Goal: Information Seeking & Learning: Find specific page/section

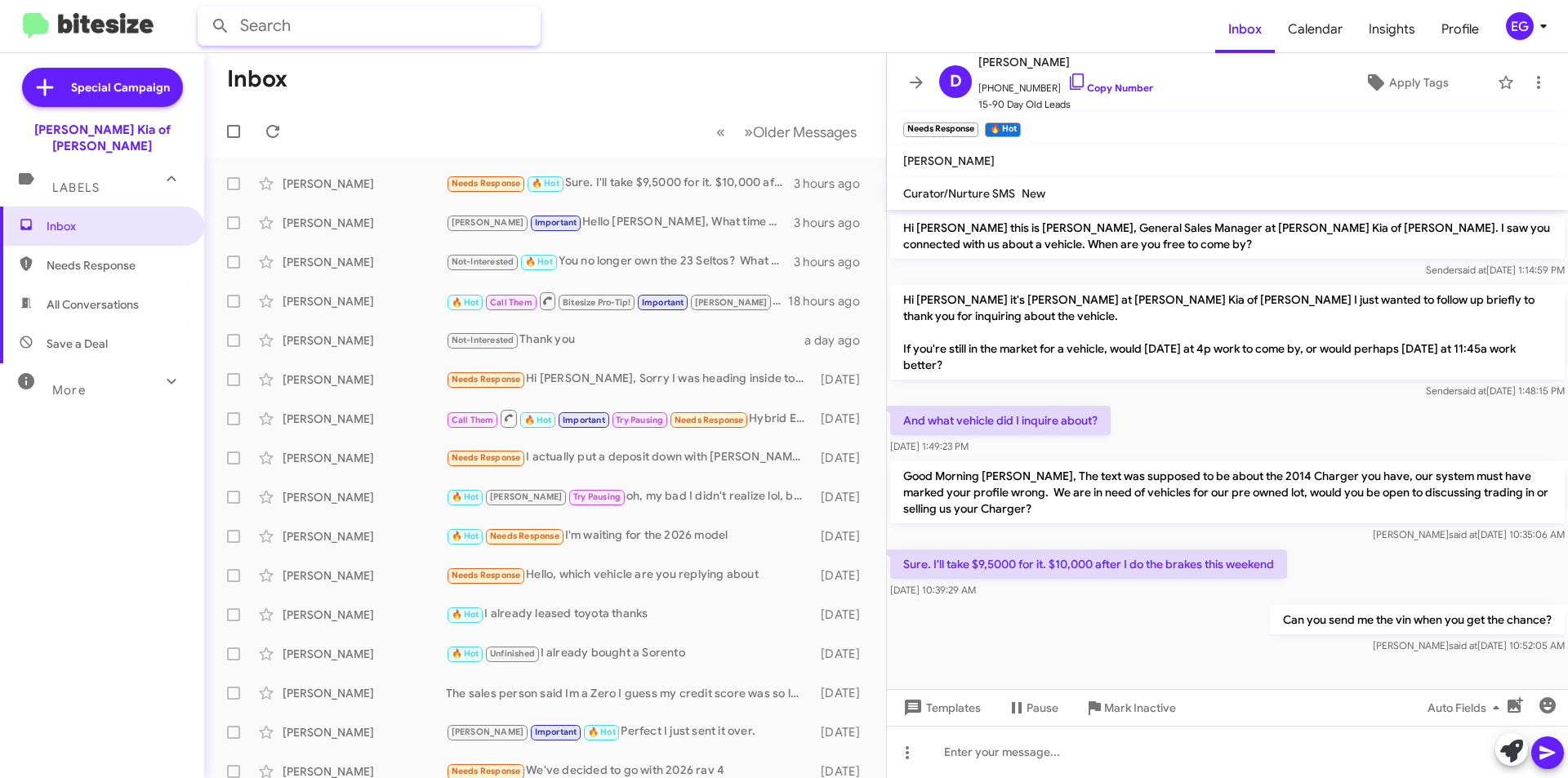
click at [538, 23] on input "text" at bounding box center [369, 25] width 343 height 39
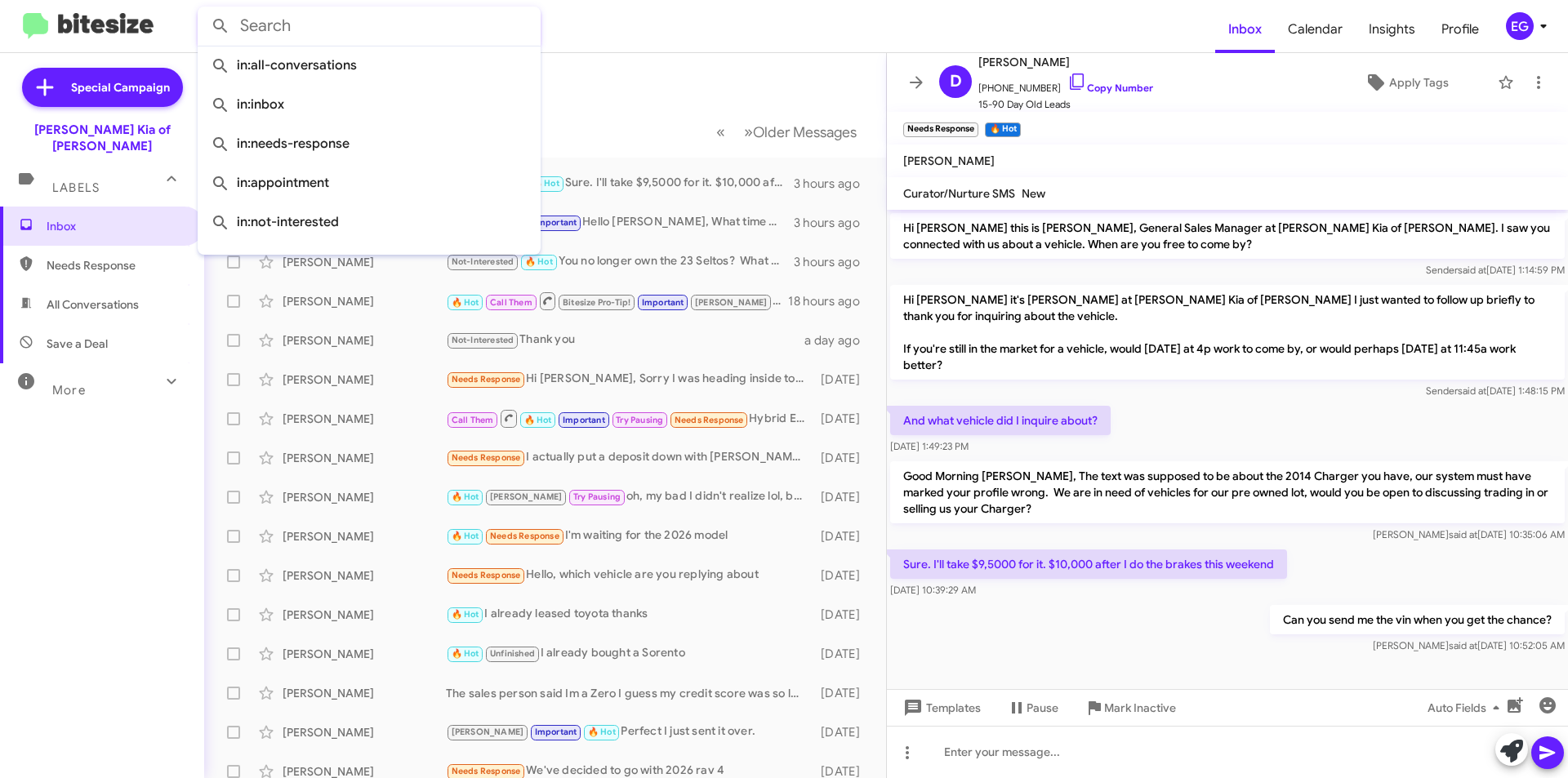
paste input "[PHONE_NUMBER]"
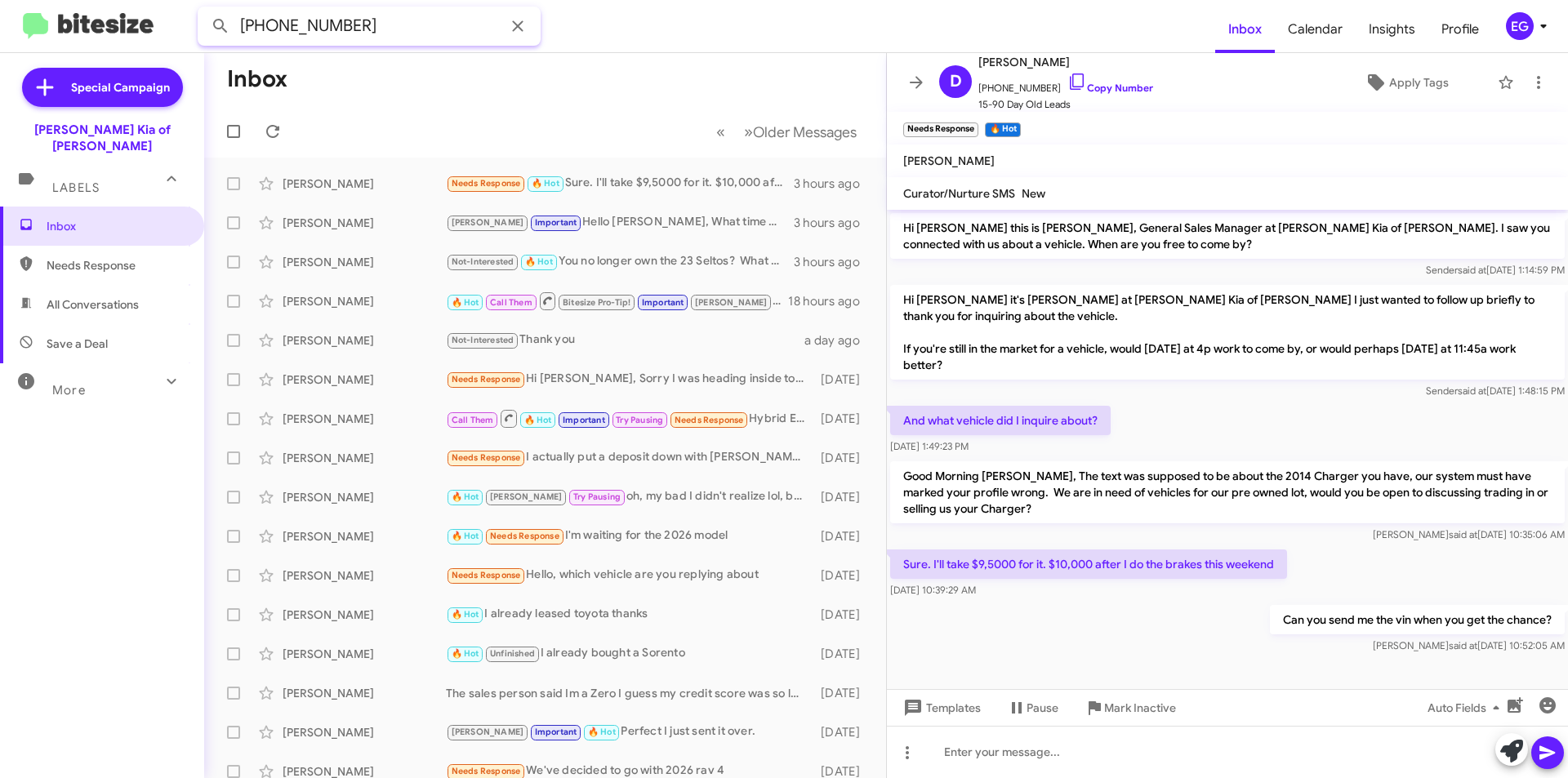
type input "[PHONE_NUMBER]"
click at [204, 10] on button at bounding box center [220, 25] width 32 height 32
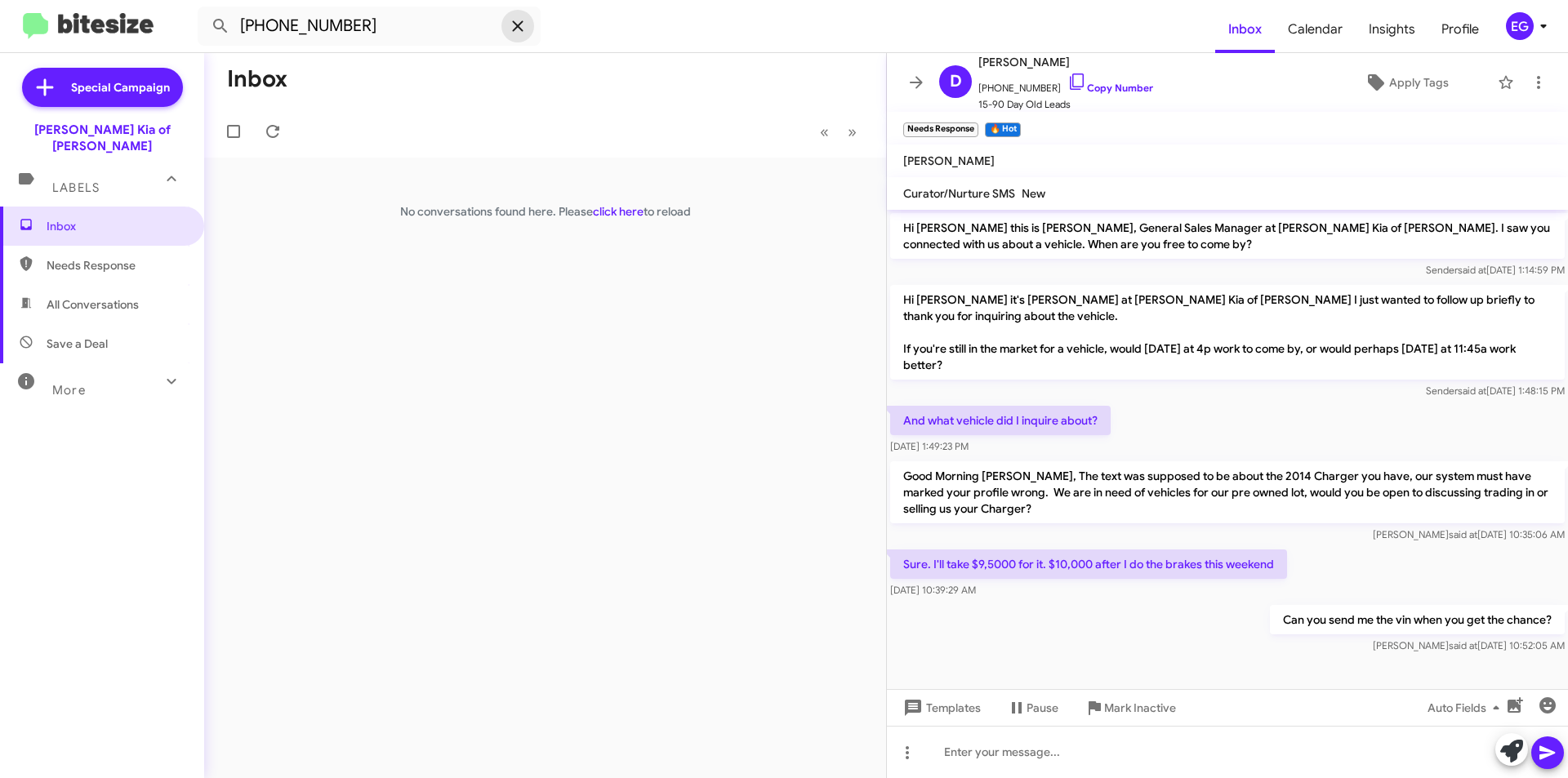
click at [514, 28] on icon at bounding box center [517, 26] width 19 height 19
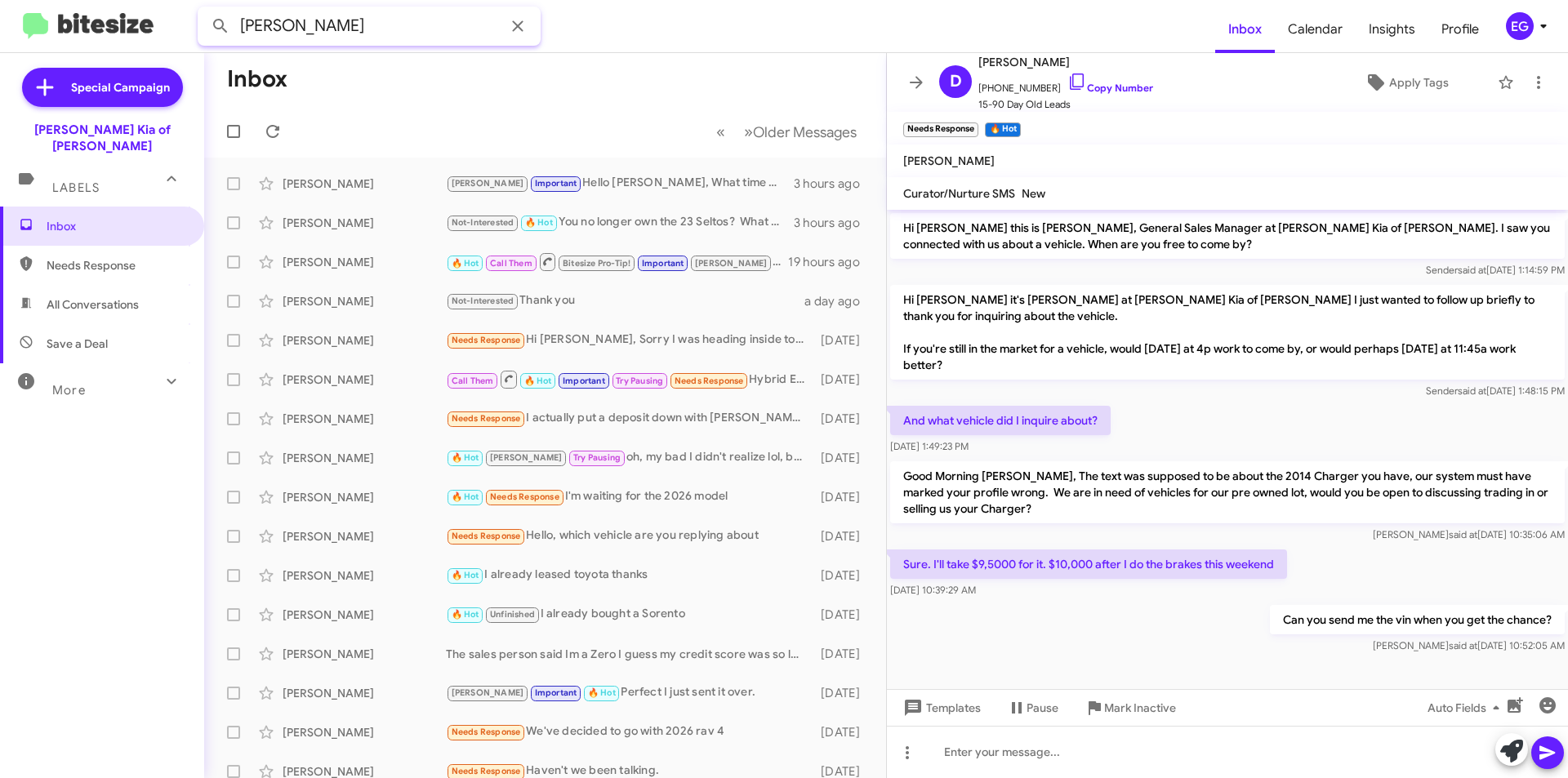
type input "[PERSON_NAME]"
click at [204, 10] on button at bounding box center [220, 25] width 32 height 32
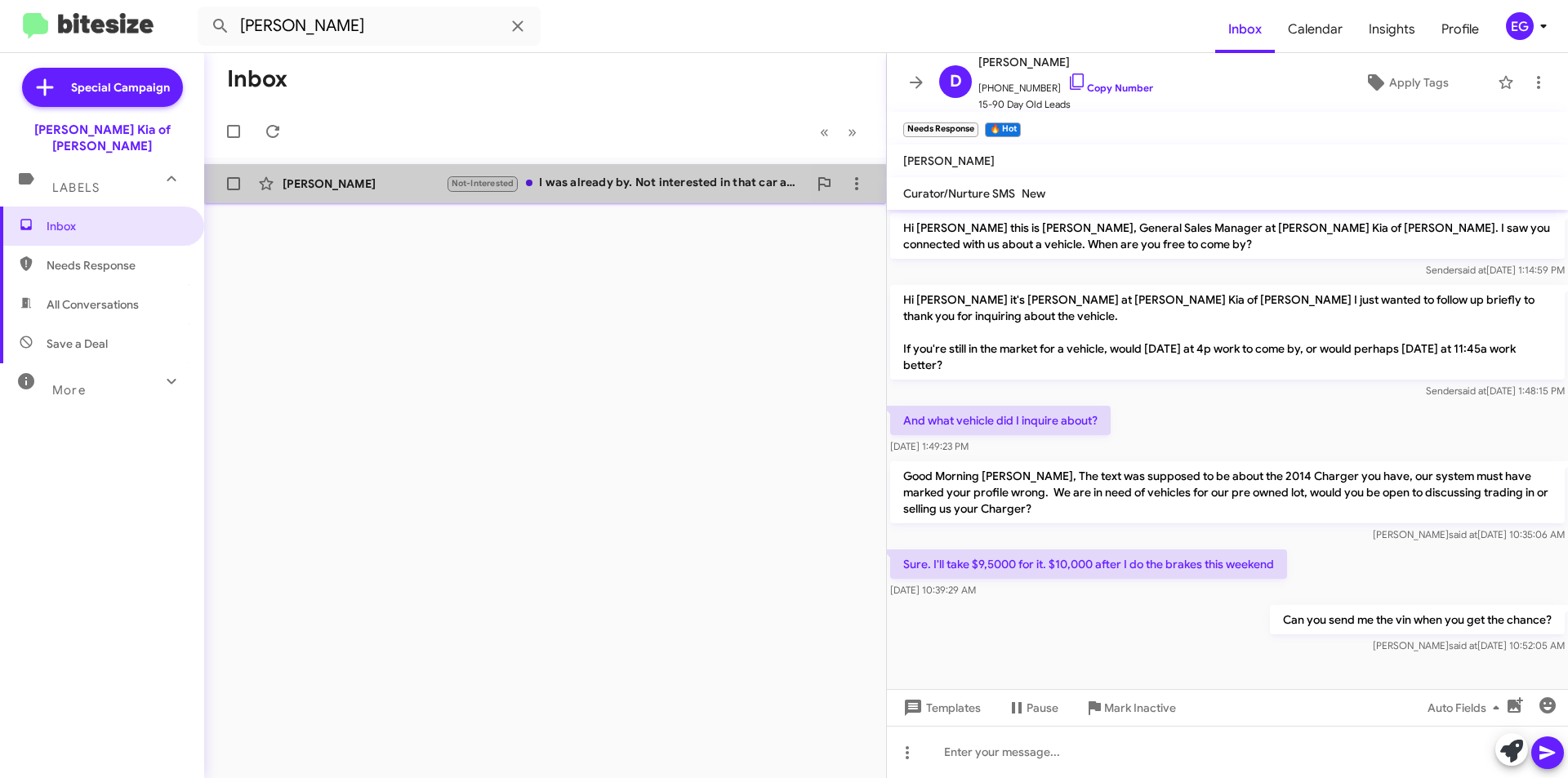
click at [330, 196] on div "[PERSON_NAME] Not-Interested I was already by. Not interested in that car anymo…" at bounding box center [545, 183] width 656 height 32
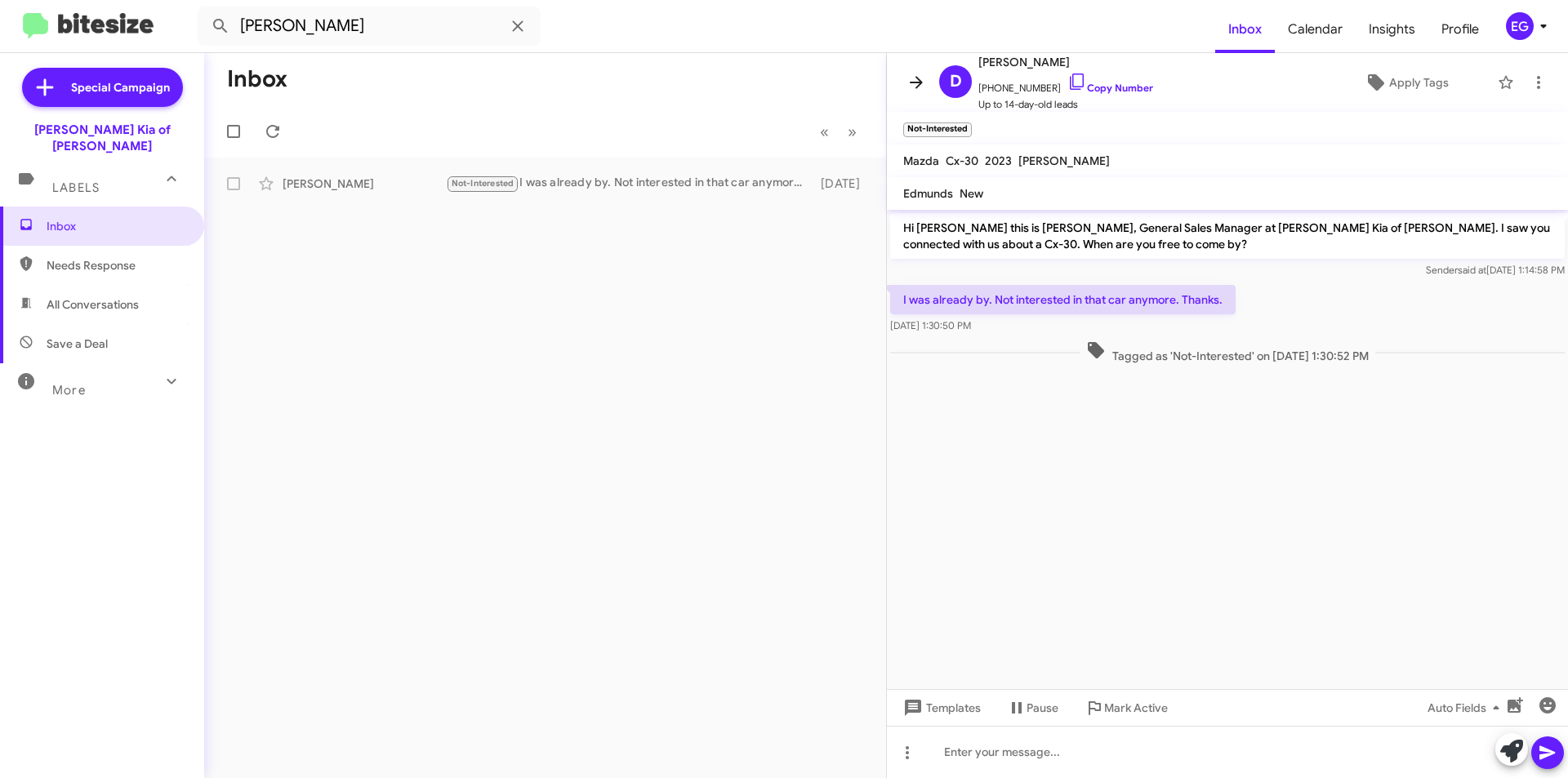
click at [919, 79] on icon at bounding box center [916, 82] width 19 height 19
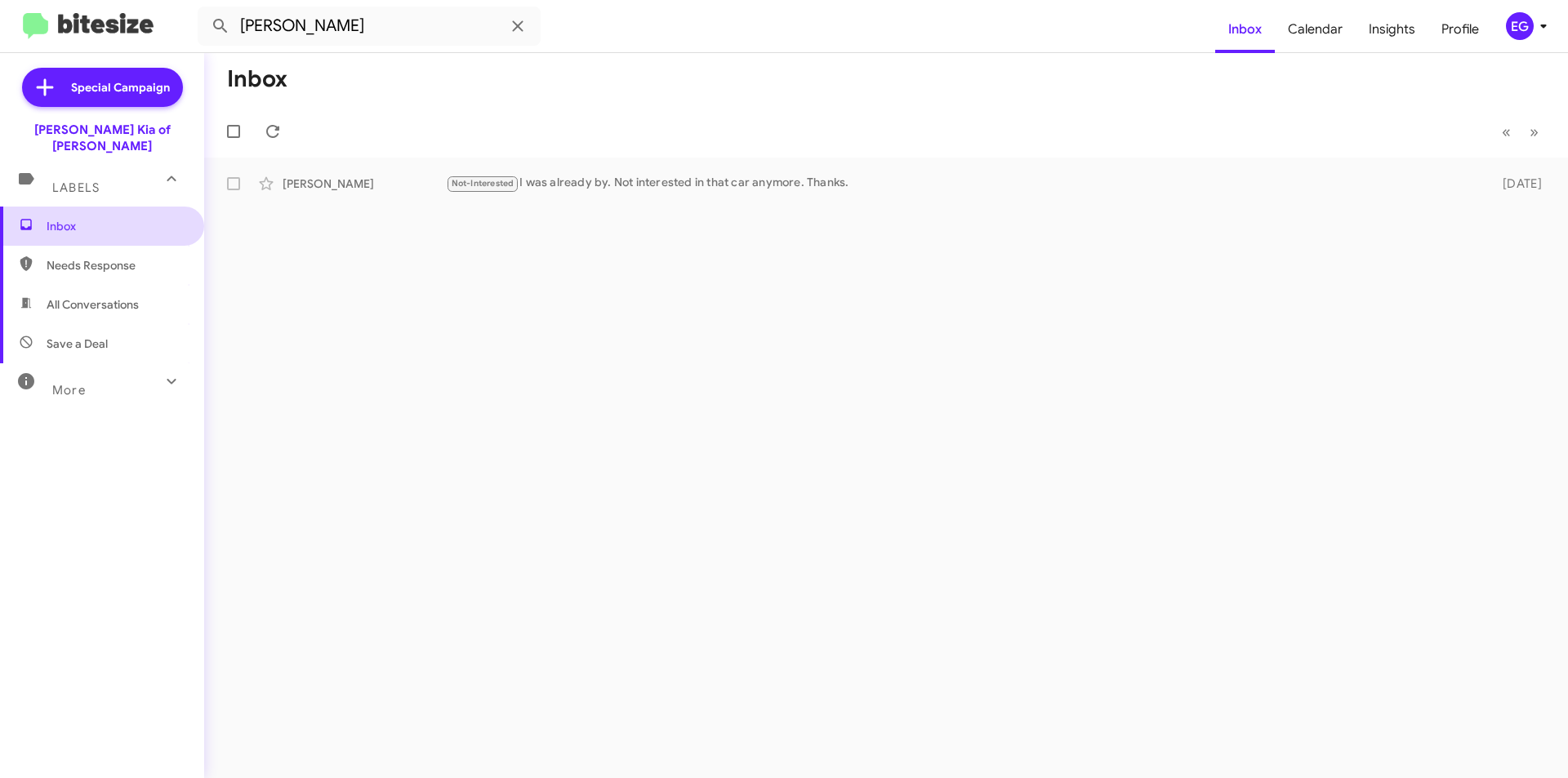
click at [81, 218] on span "Inbox" at bounding box center [116, 226] width 139 height 17
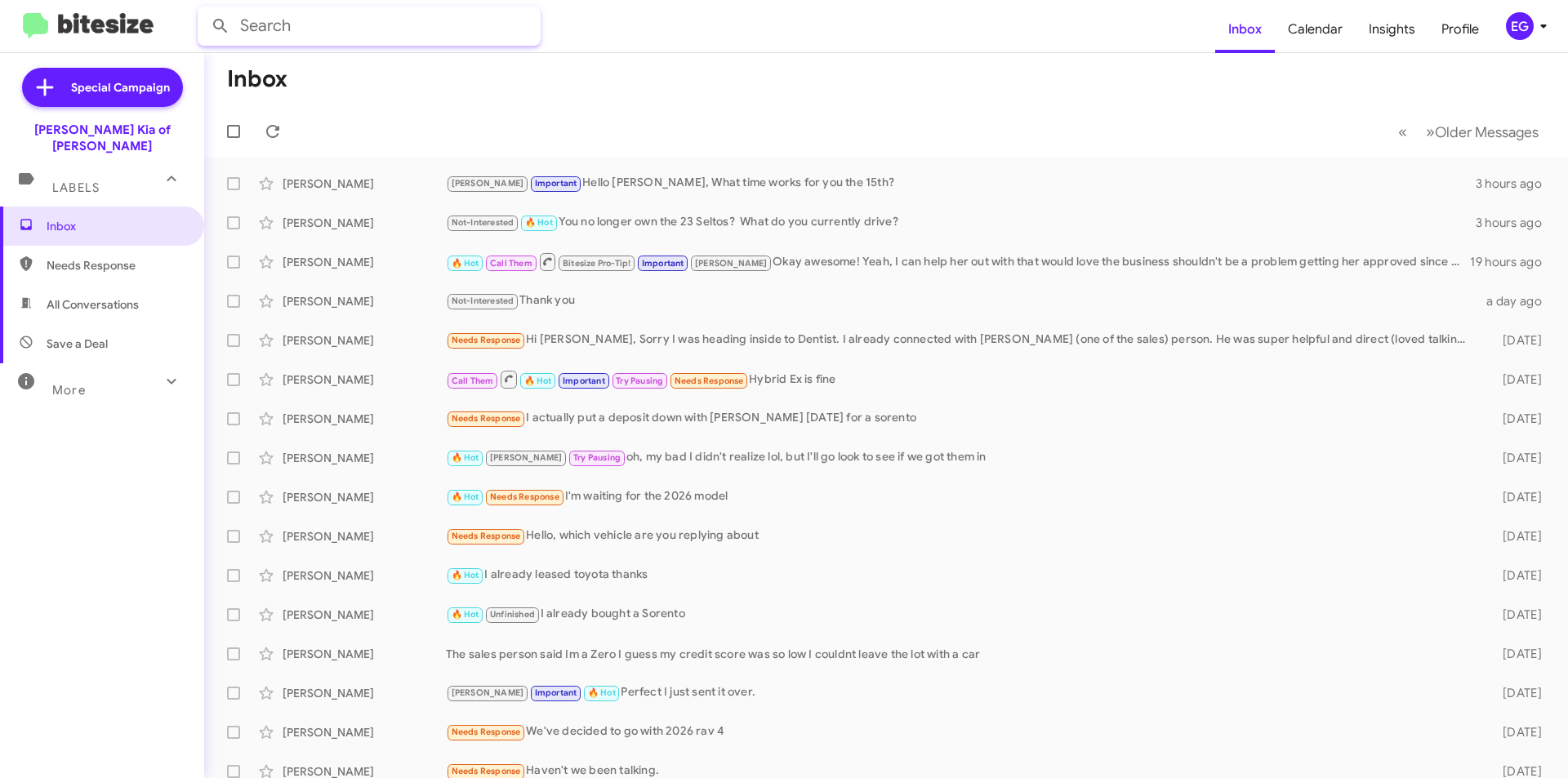
click at [285, 28] on input "text" at bounding box center [369, 25] width 343 height 39
type input "[PERSON_NAME]"
click at [204, 10] on button at bounding box center [220, 25] width 32 height 32
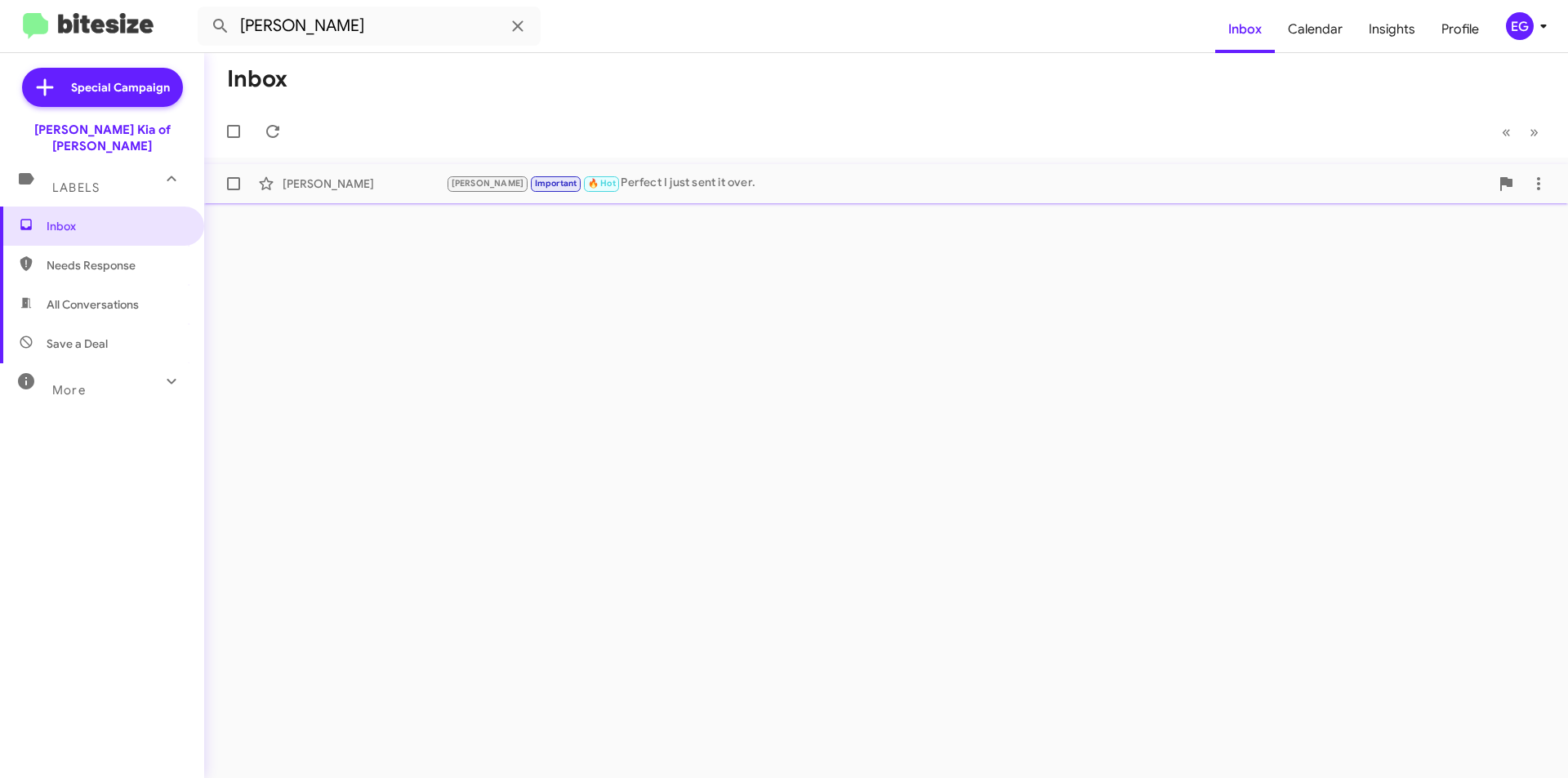
click at [411, 192] on div "[PERSON_NAME] [PERSON_NAME] Important 🔥 Hot Perfect I just sent it over. [DATE]" at bounding box center [886, 183] width 1338 height 32
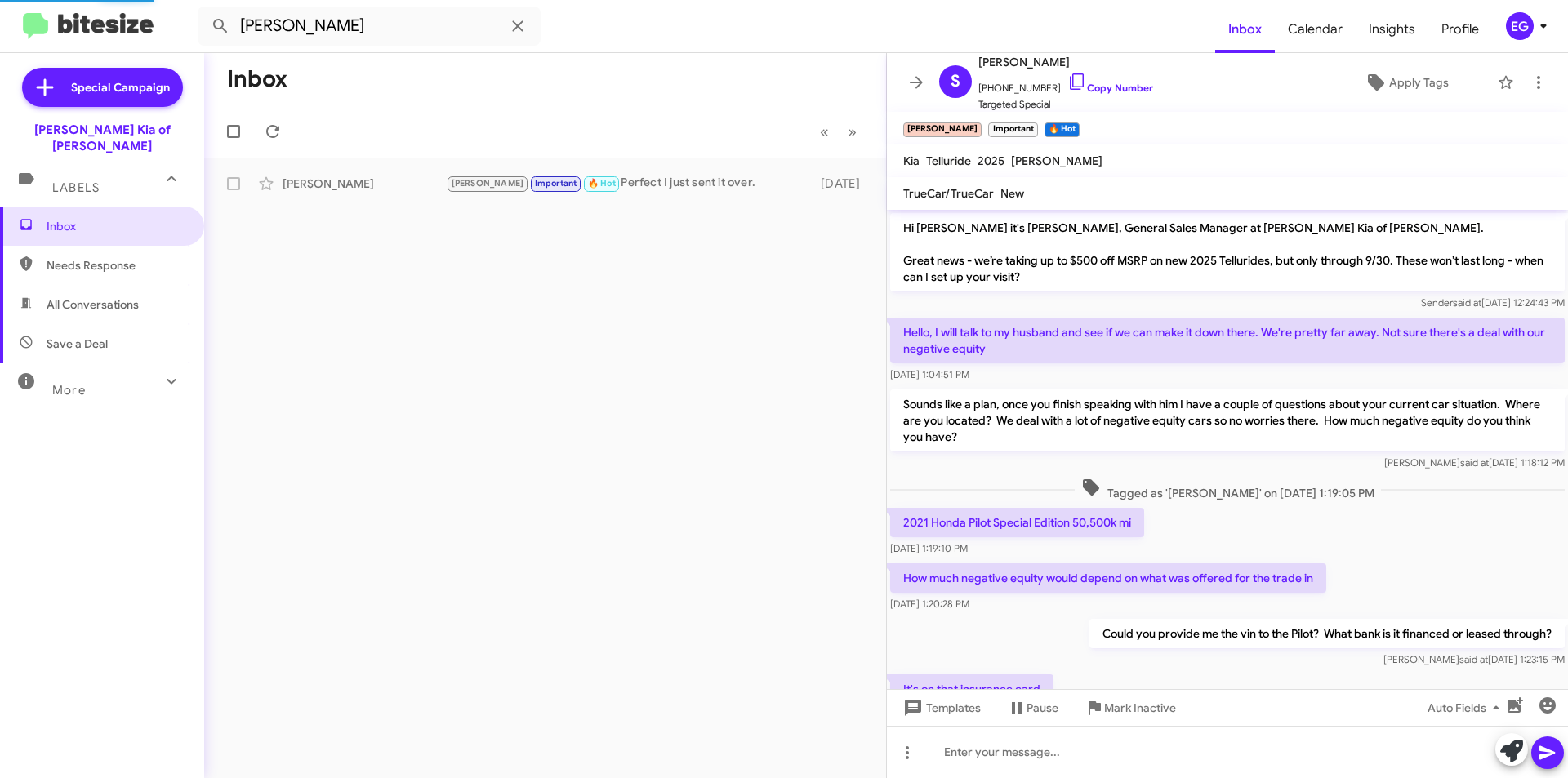
scroll to position [384, 0]
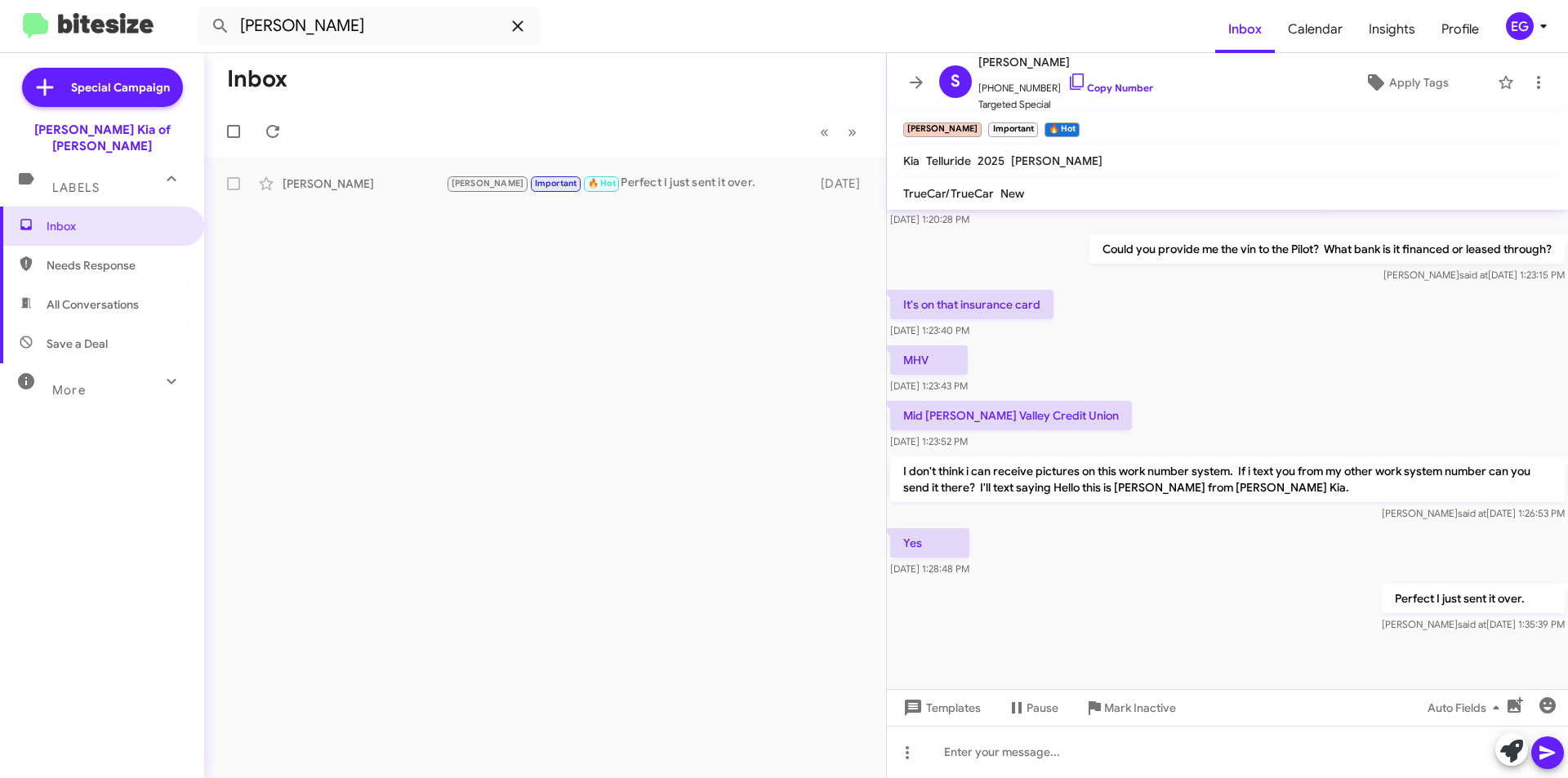
click at [515, 27] on icon at bounding box center [517, 26] width 19 height 19
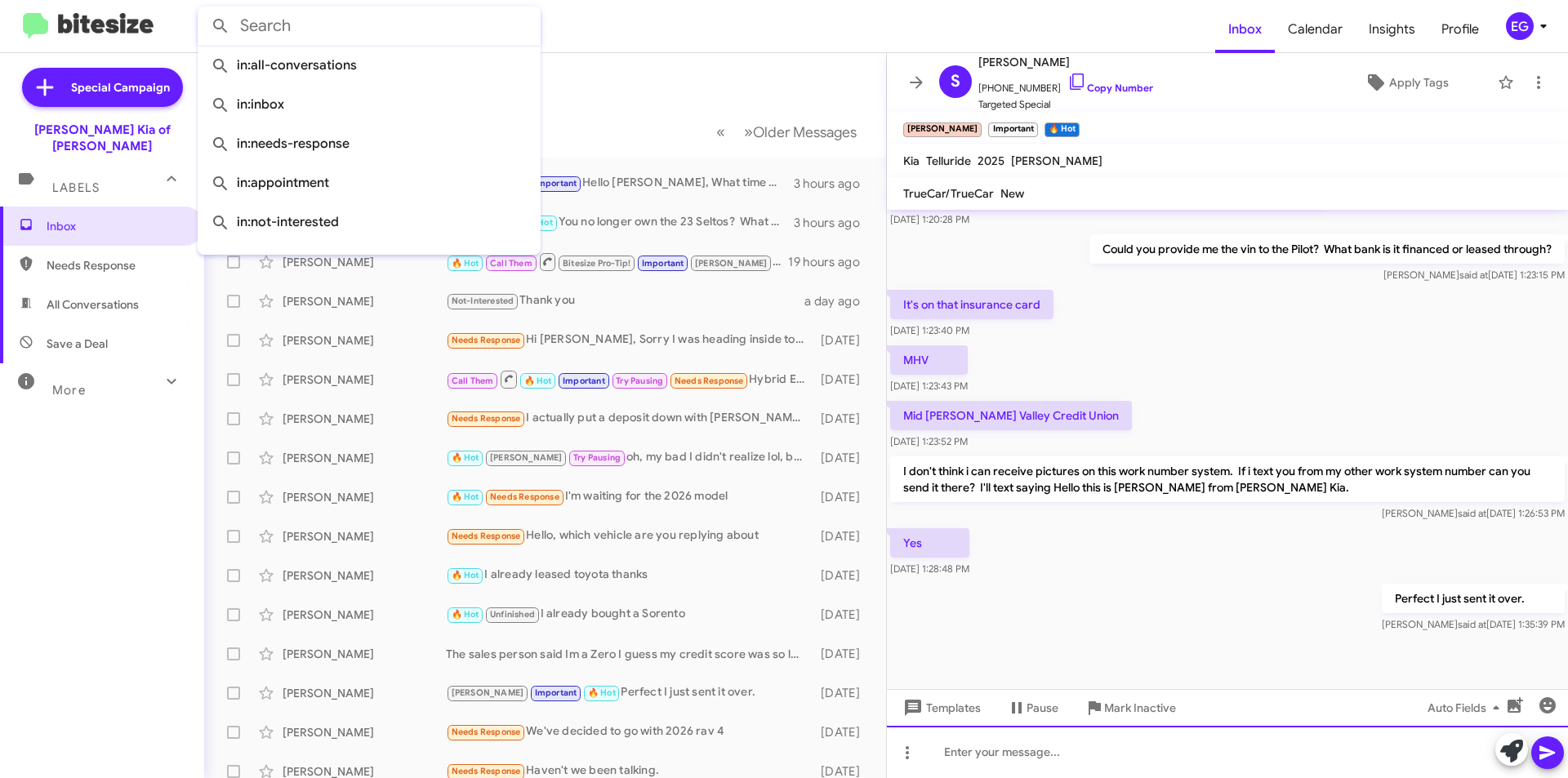
click at [1011, 765] on div at bounding box center [1227, 752] width 681 height 53
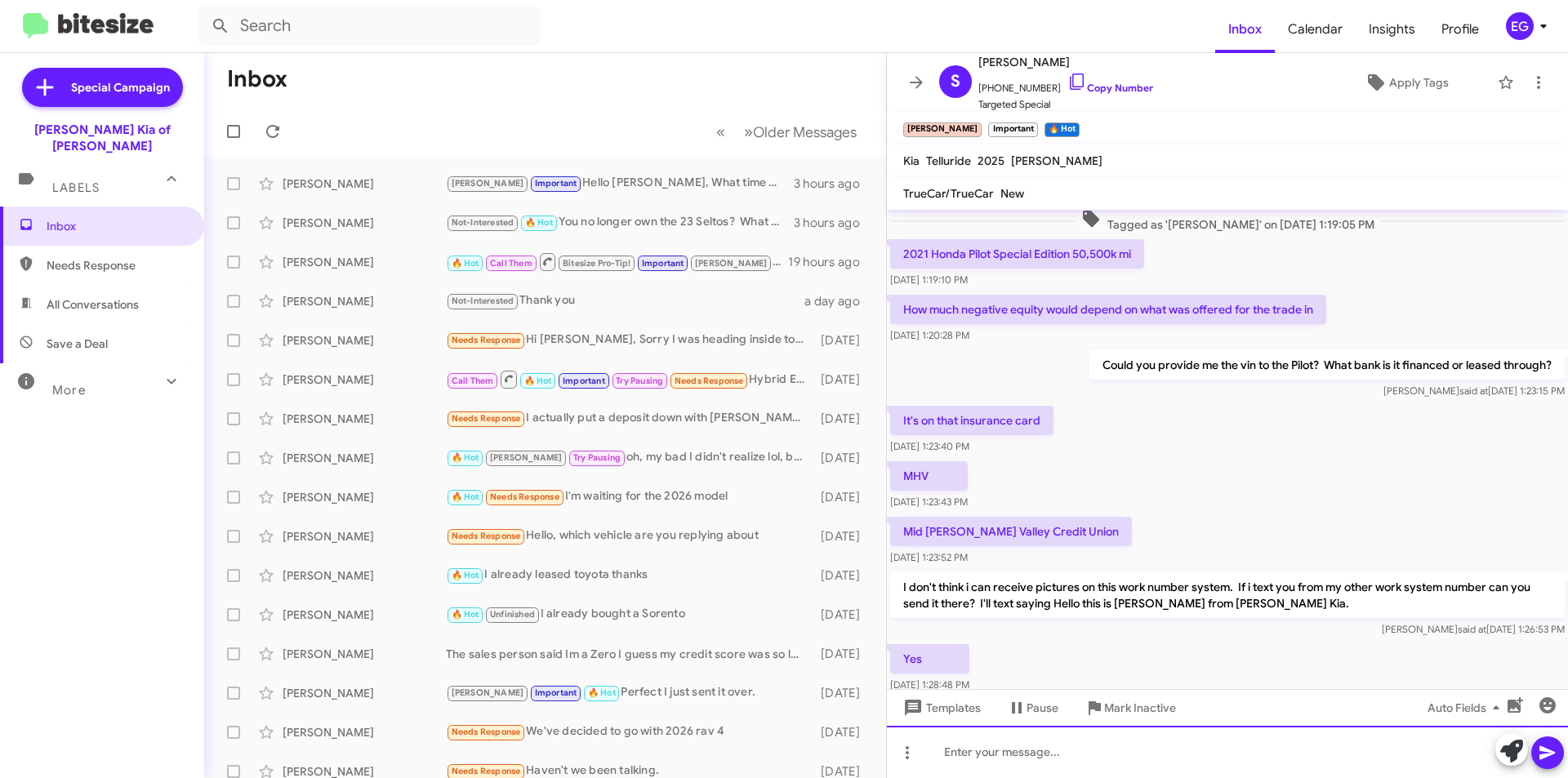
scroll to position [384, 0]
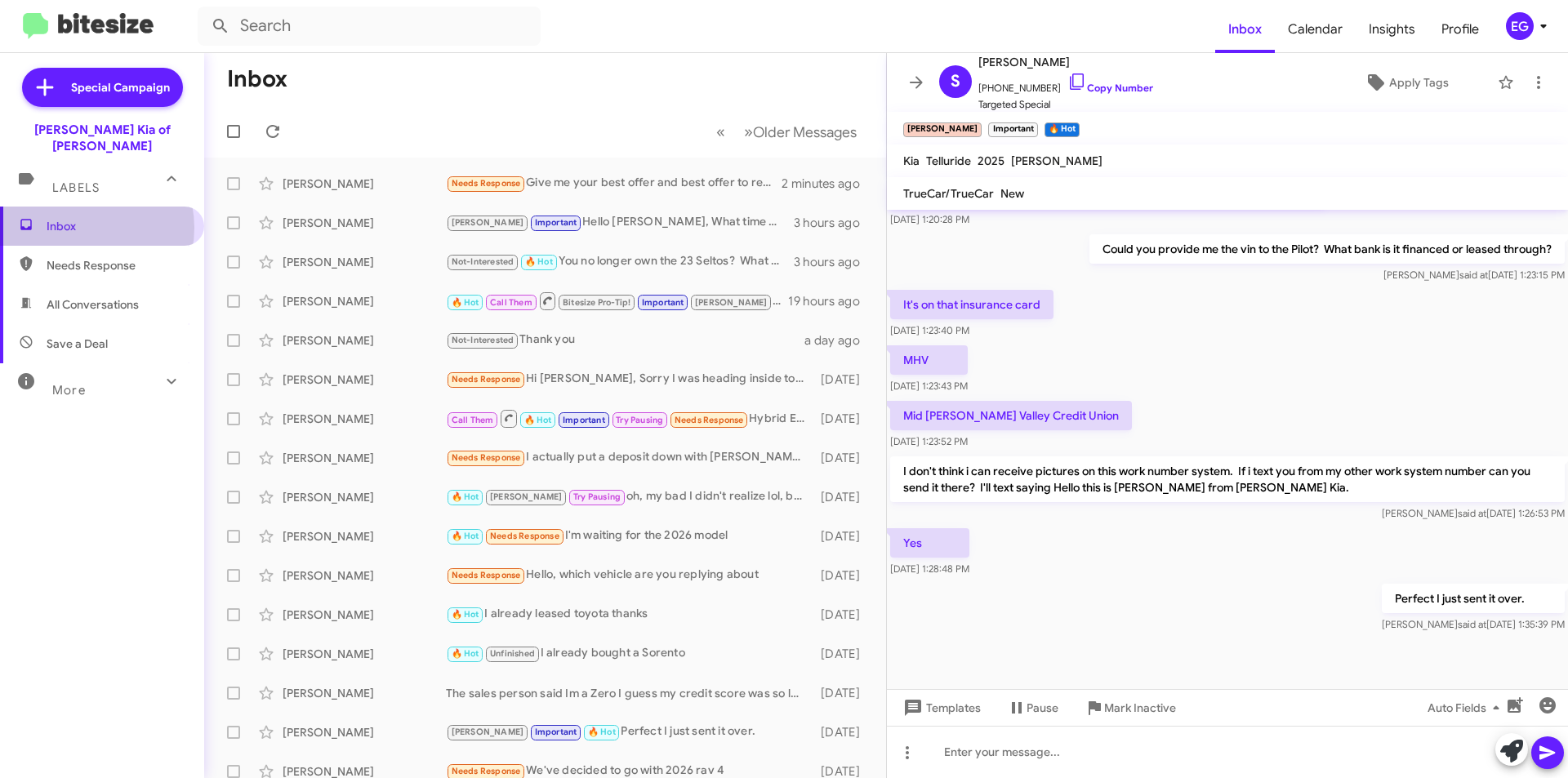
click at [84, 218] on span "Inbox" at bounding box center [116, 226] width 139 height 17
